Goal: Navigation & Orientation: Find specific page/section

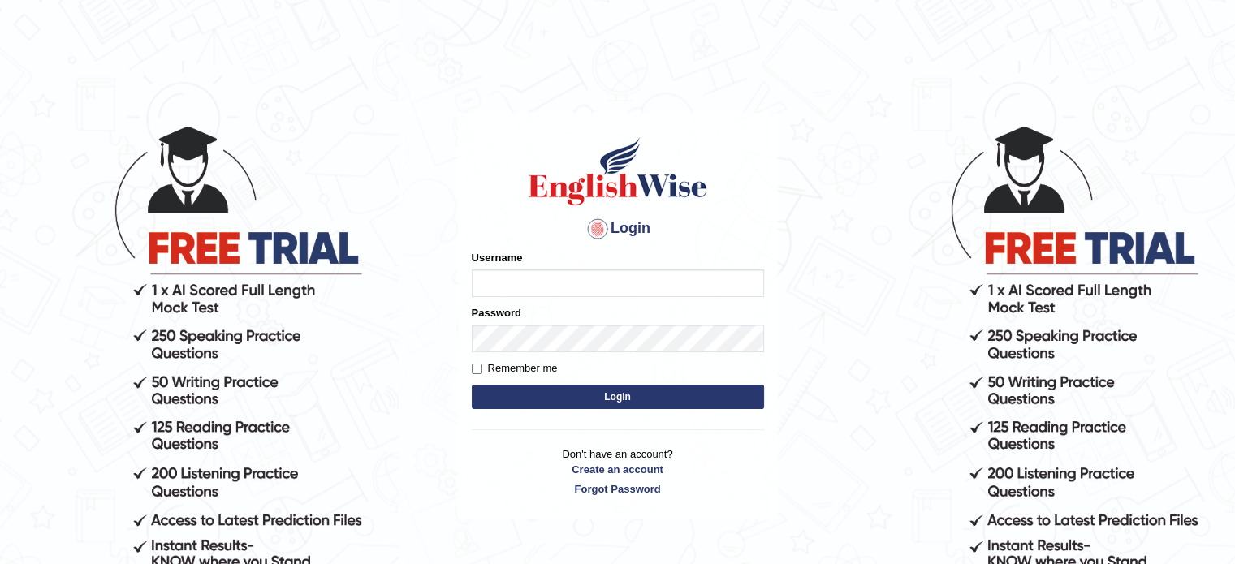
click at [529, 272] on input "Username" at bounding box center [618, 284] width 292 height 28
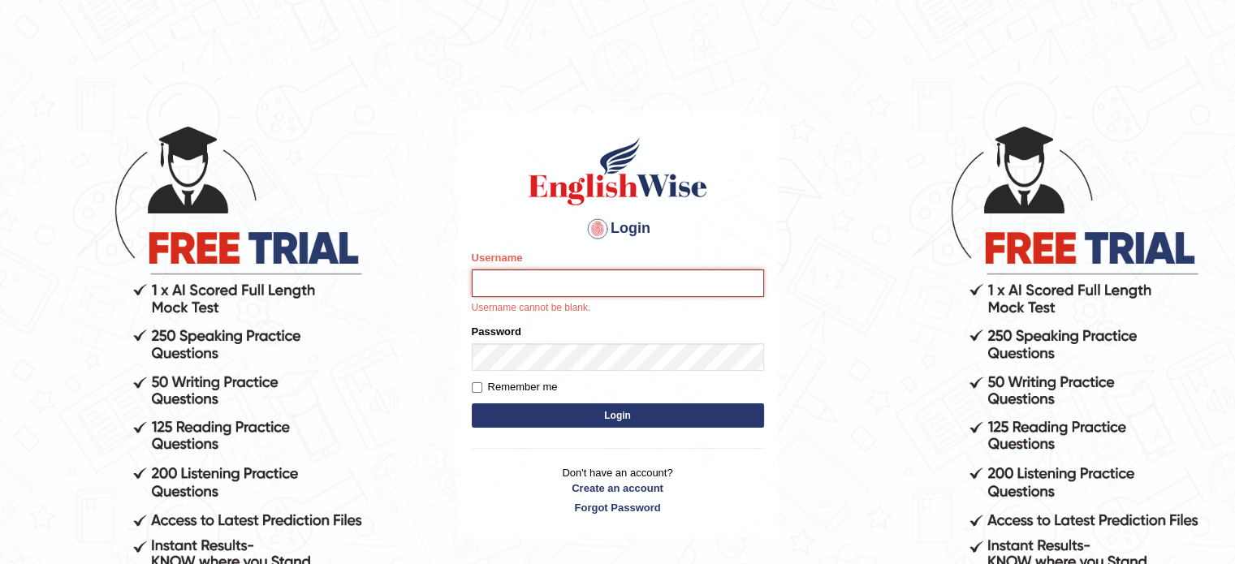
type input "hchadara"
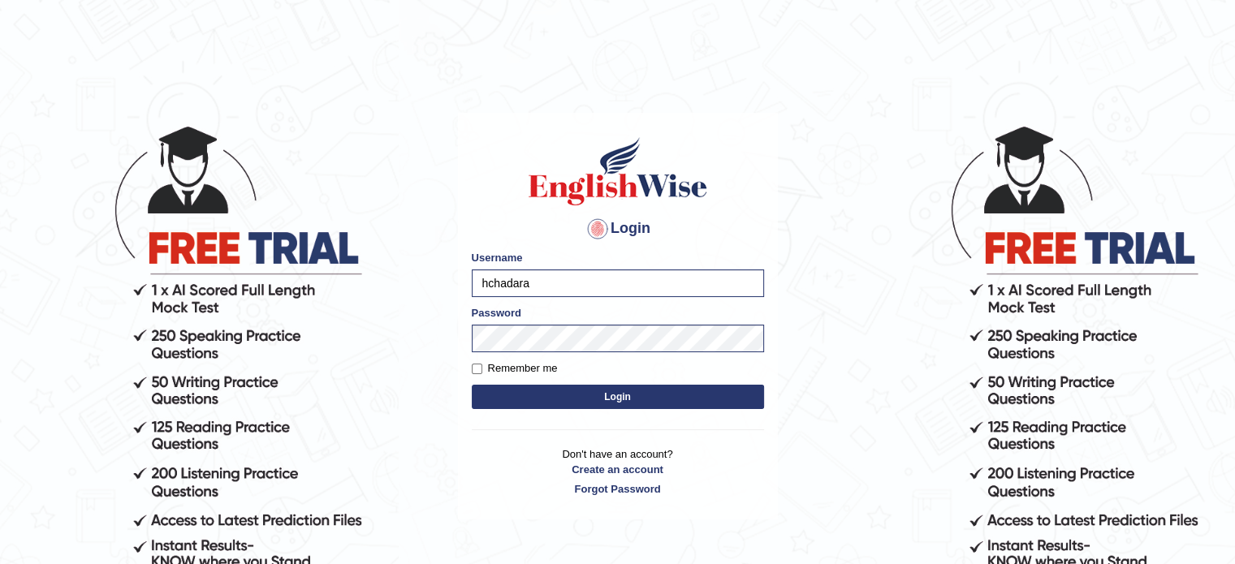
click at [525, 403] on button "Login" at bounding box center [618, 397] width 292 height 24
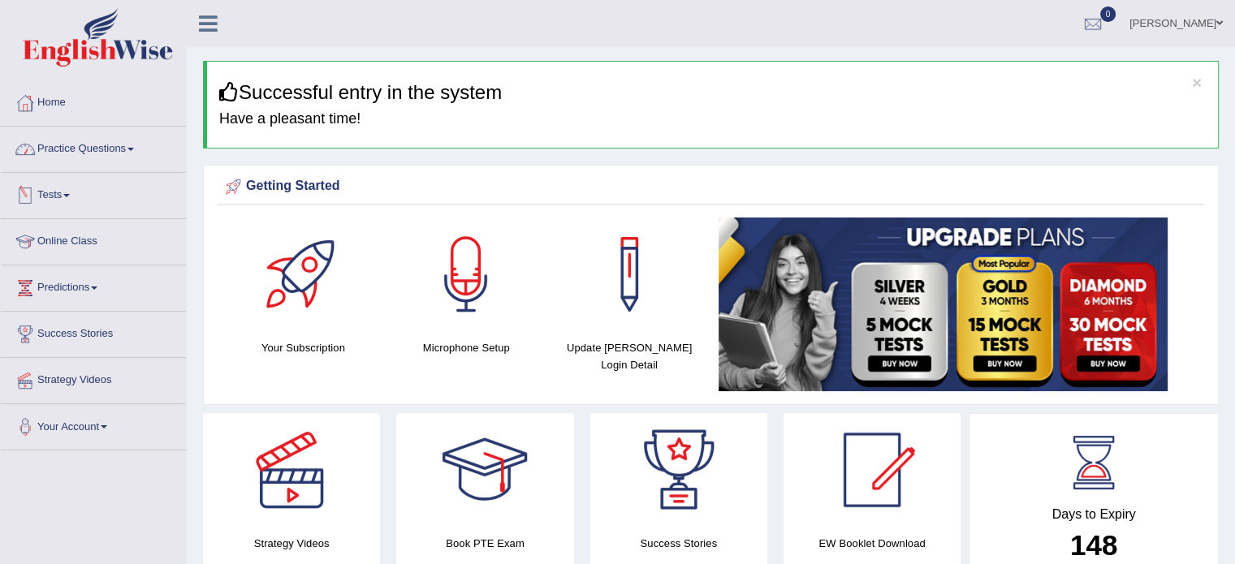
click at [58, 194] on link "Tests" at bounding box center [93, 193] width 185 height 41
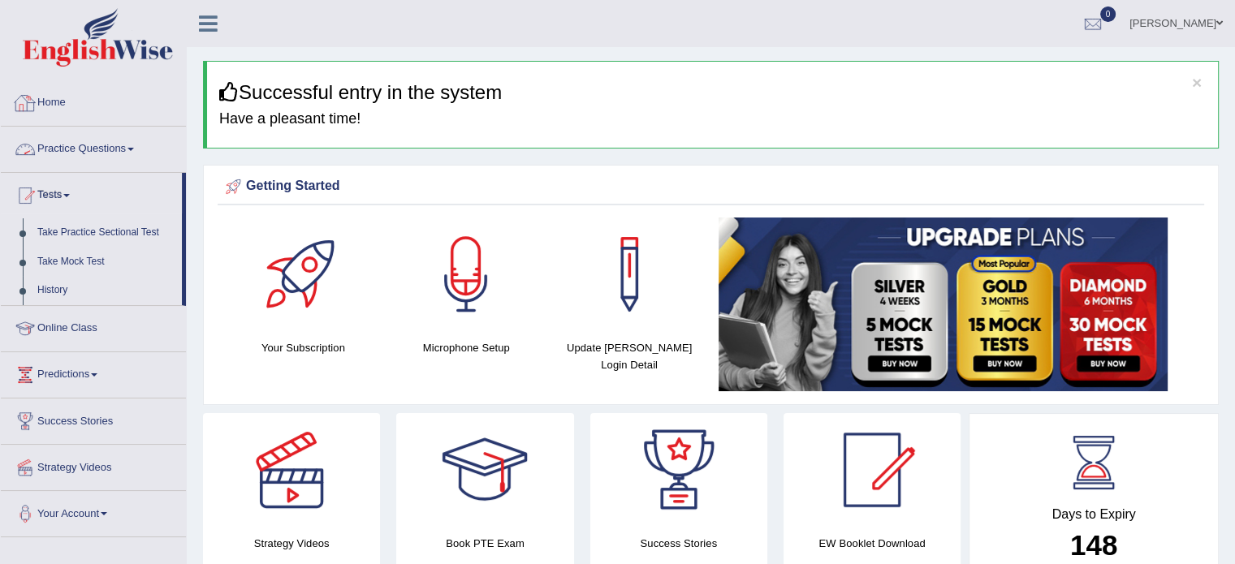
click at [56, 97] on link "Home" at bounding box center [93, 100] width 185 height 41
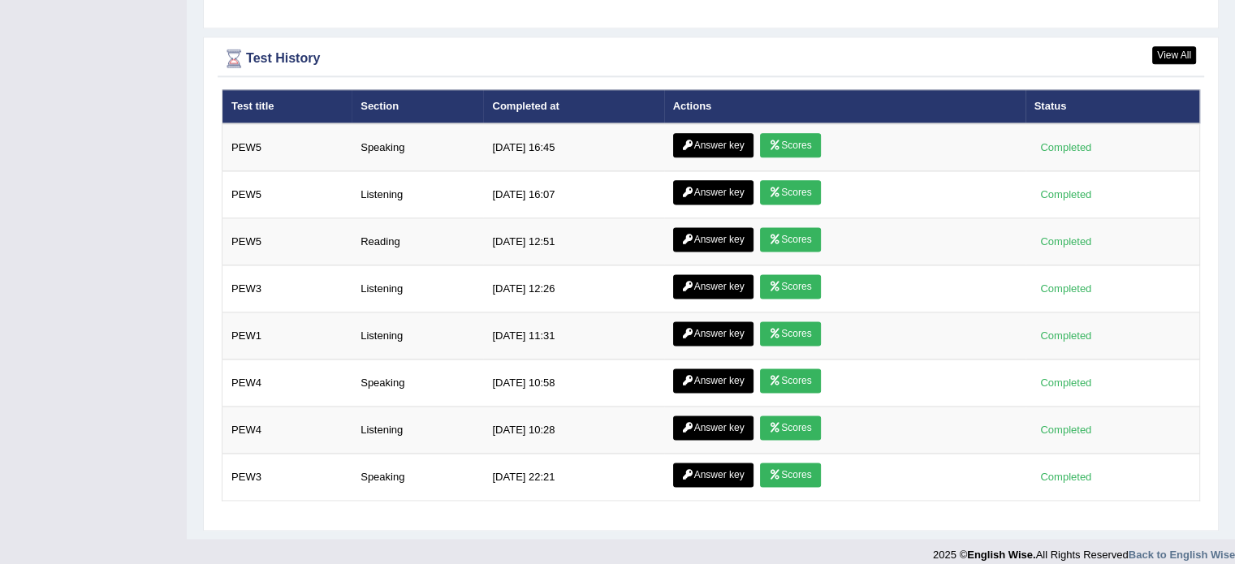
scroll to position [2116, 0]
